Goal: Find specific page/section: Find specific page/section

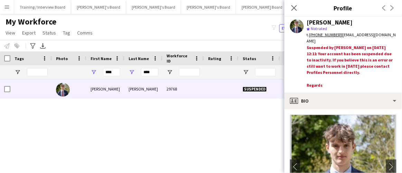
scroll to position [126, 0]
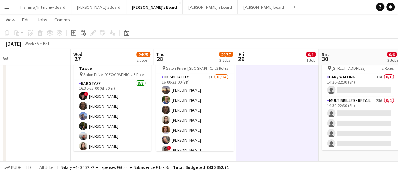
scroll to position [0, 259]
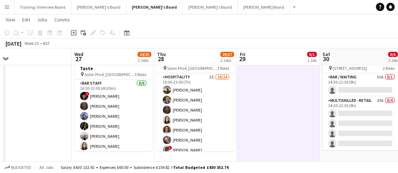
drag, startPoint x: 262, startPoint y: 119, endPoint x: 267, endPoint y: 113, distance: 8.1
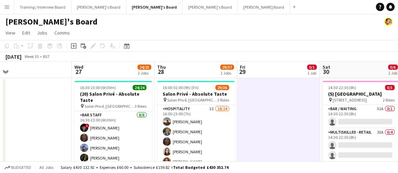
scroll to position [0, 281]
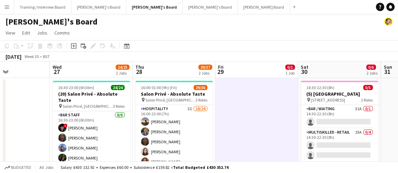
drag, startPoint x: 262, startPoint y: 124, endPoint x: 240, endPoint y: 126, distance: 21.9
